Goal: Find specific page/section: Find specific page/section

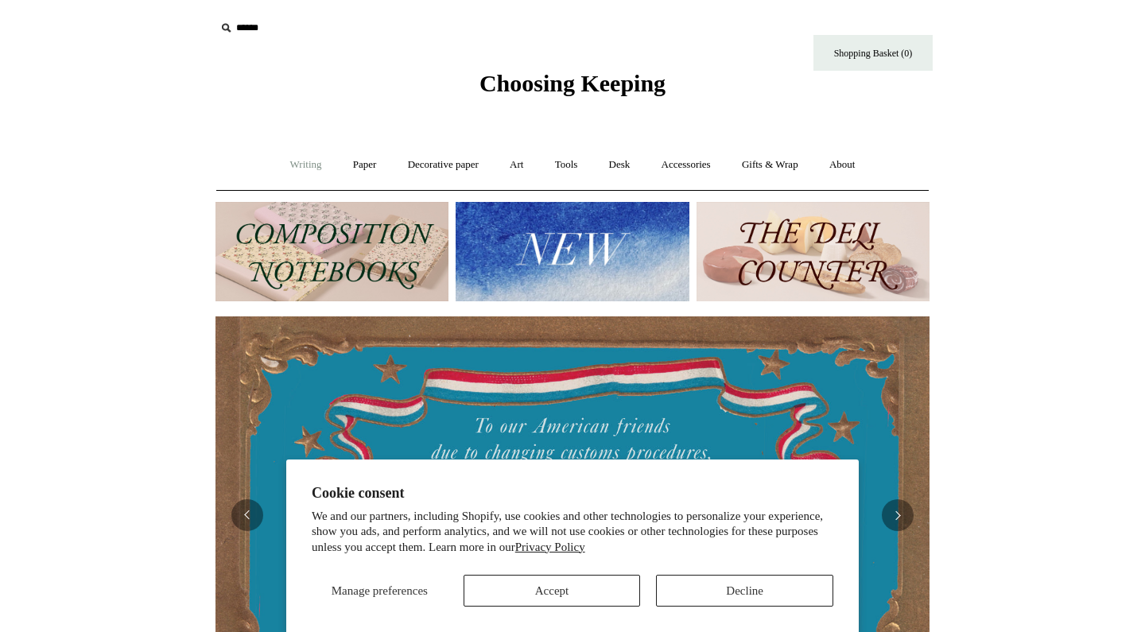
click at [285, 169] on link "Writing +" at bounding box center [306, 165] width 60 height 42
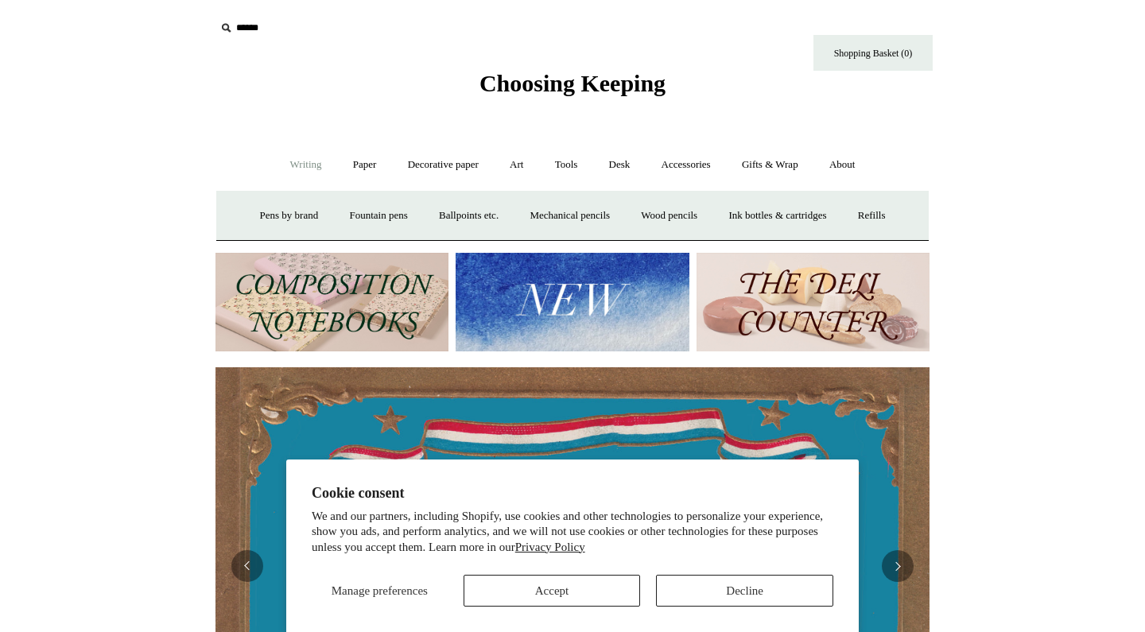
click at [721, 596] on button "Decline" at bounding box center [744, 591] width 177 height 32
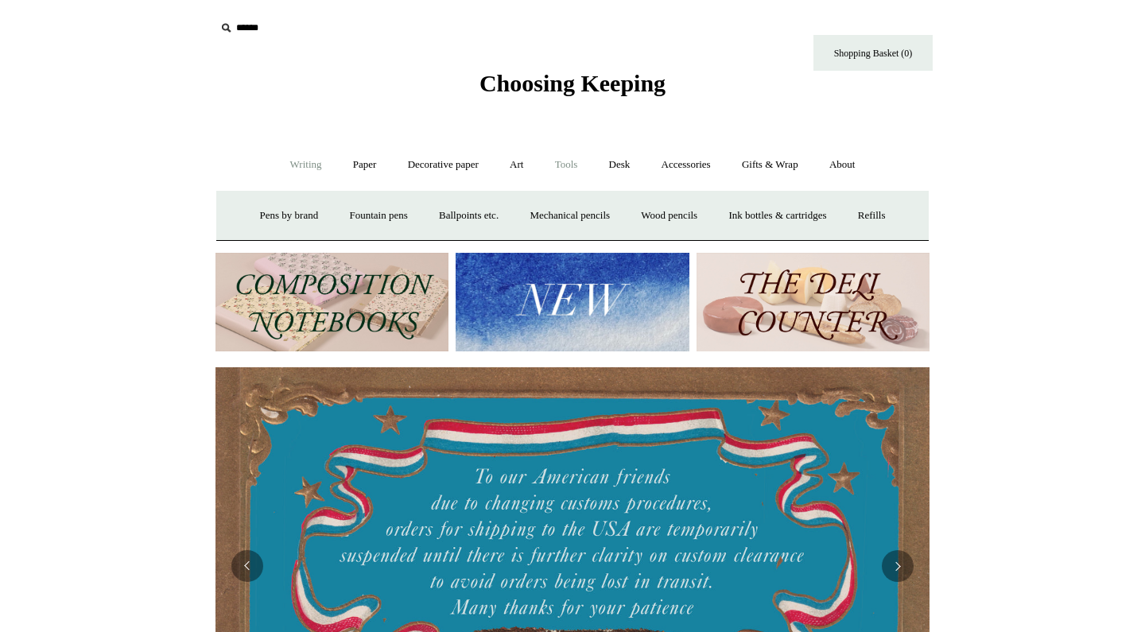
click at [574, 165] on link "Tools +" at bounding box center [567, 165] width 52 height 42
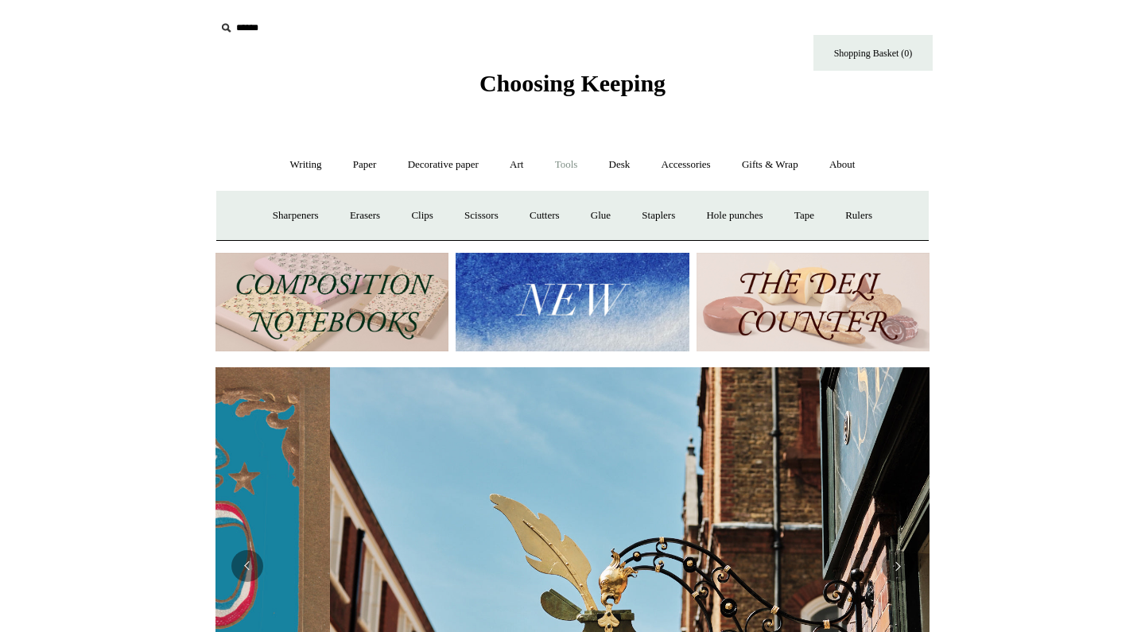
scroll to position [0, 714]
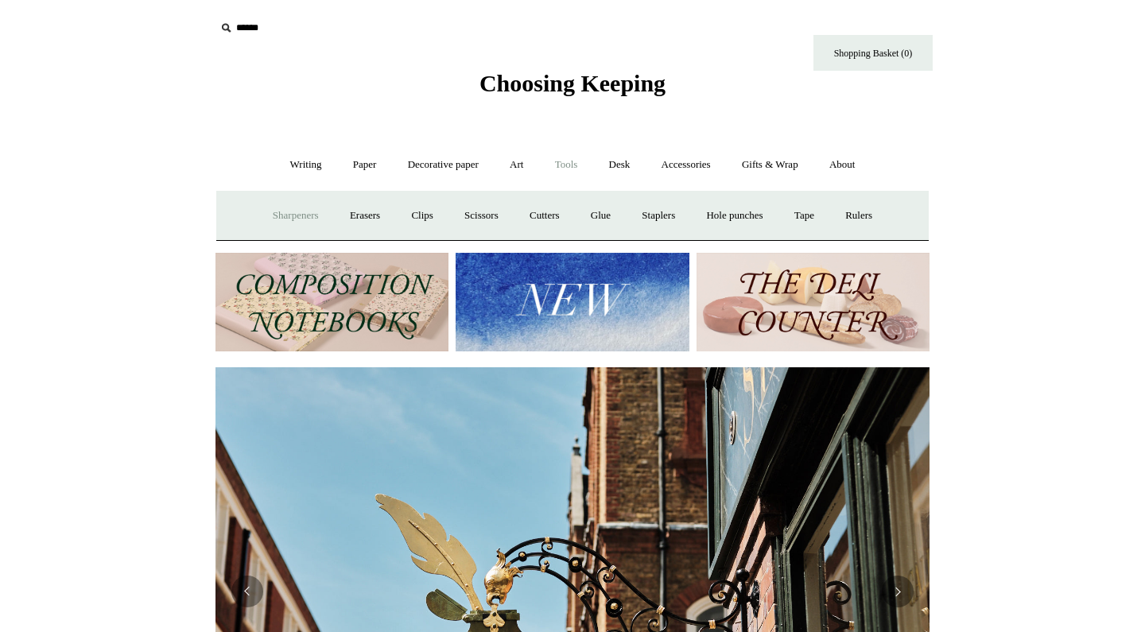
click at [275, 210] on link "Sharpeners" at bounding box center [296, 216] width 75 height 42
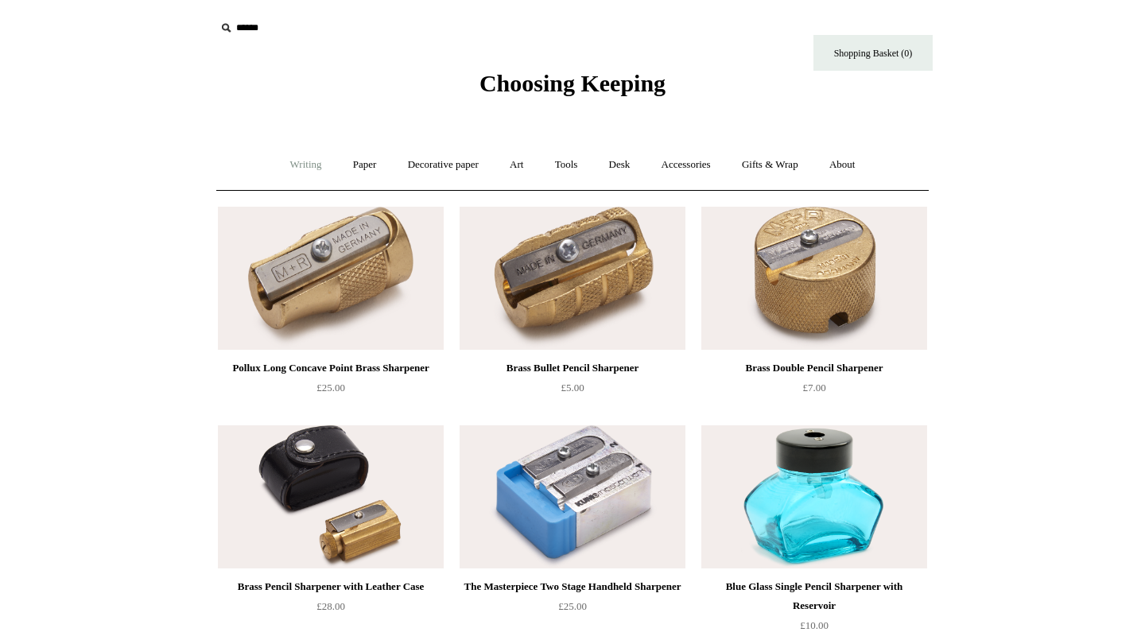
click at [300, 163] on link "Writing +" at bounding box center [306, 165] width 60 height 42
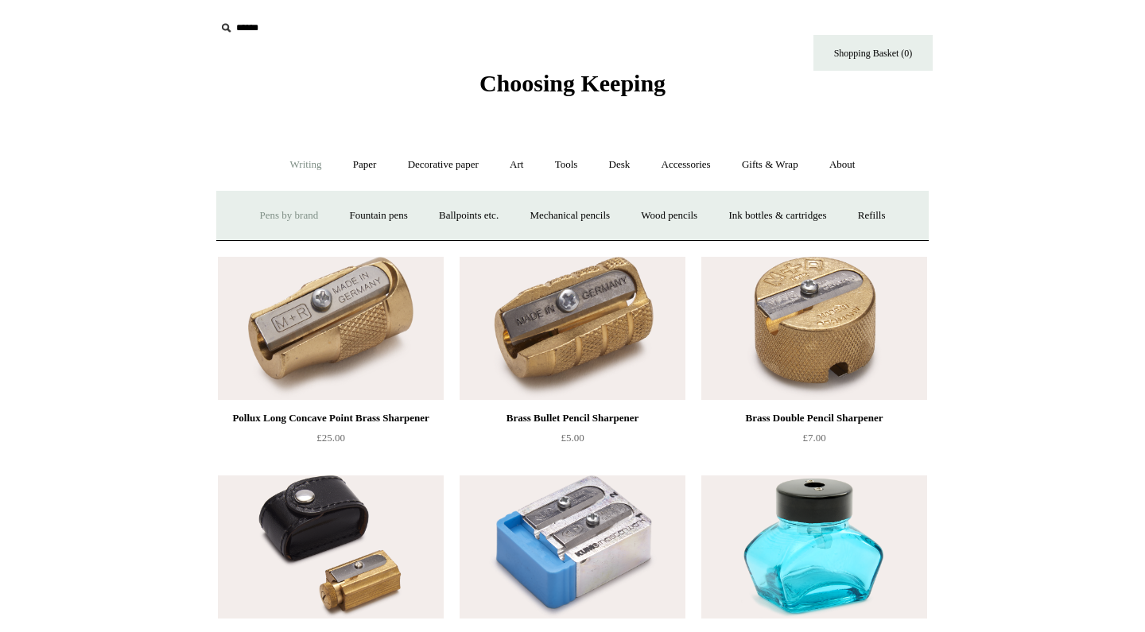
click at [288, 210] on link "Pens by brand +" at bounding box center [289, 216] width 87 height 42
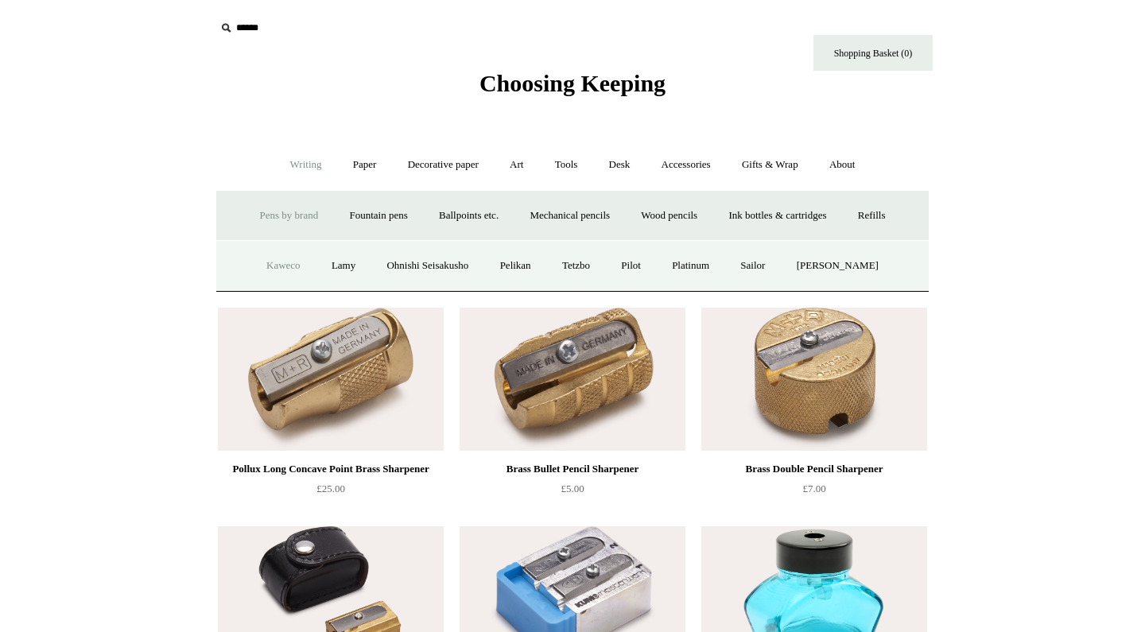
click at [284, 257] on link "Kaweco" at bounding box center [283, 266] width 63 height 42
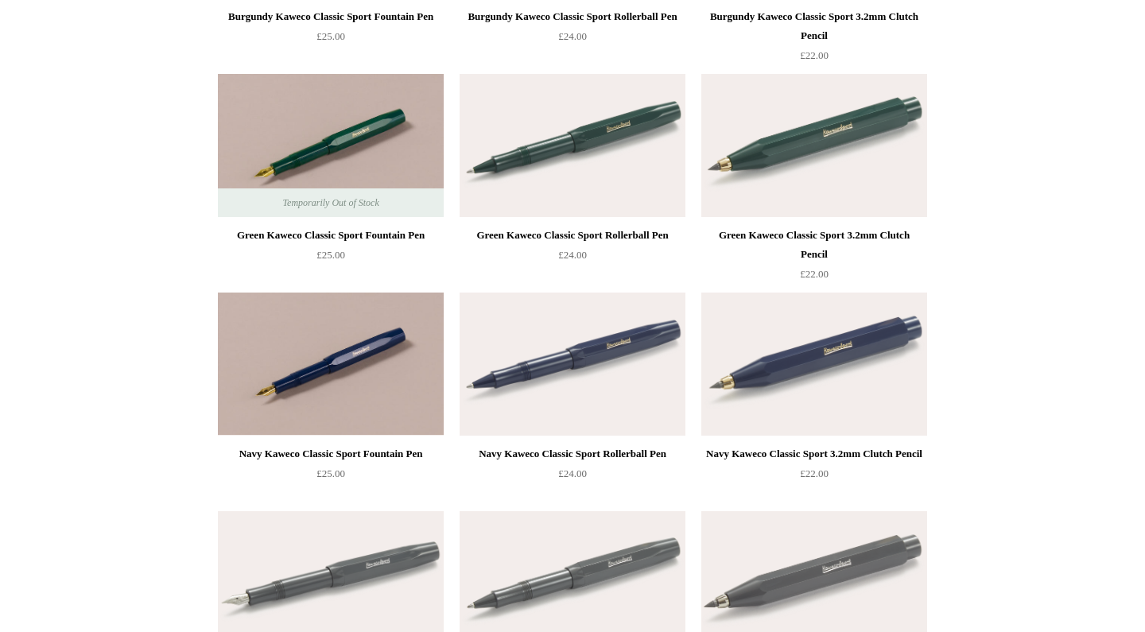
scroll to position [589, 0]
